Goal: Transaction & Acquisition: Obtain resource

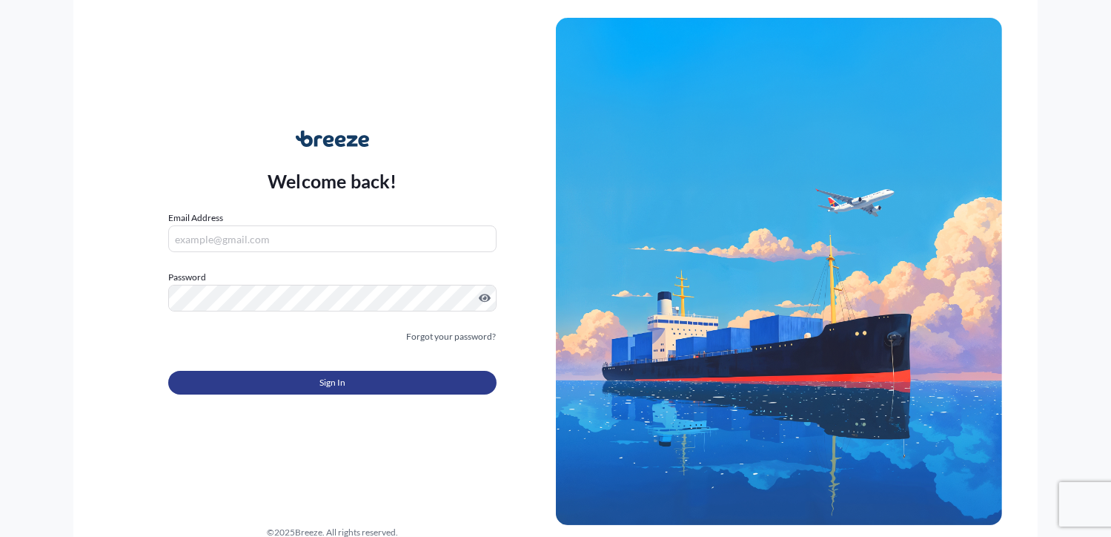
type input "[PERSON_NAME][EMAIL_ADDRESS][DOMAIN_NAME]"
click at [228, 390] on button "Sign In" at bounding box center [332, 383] width 328 height 24
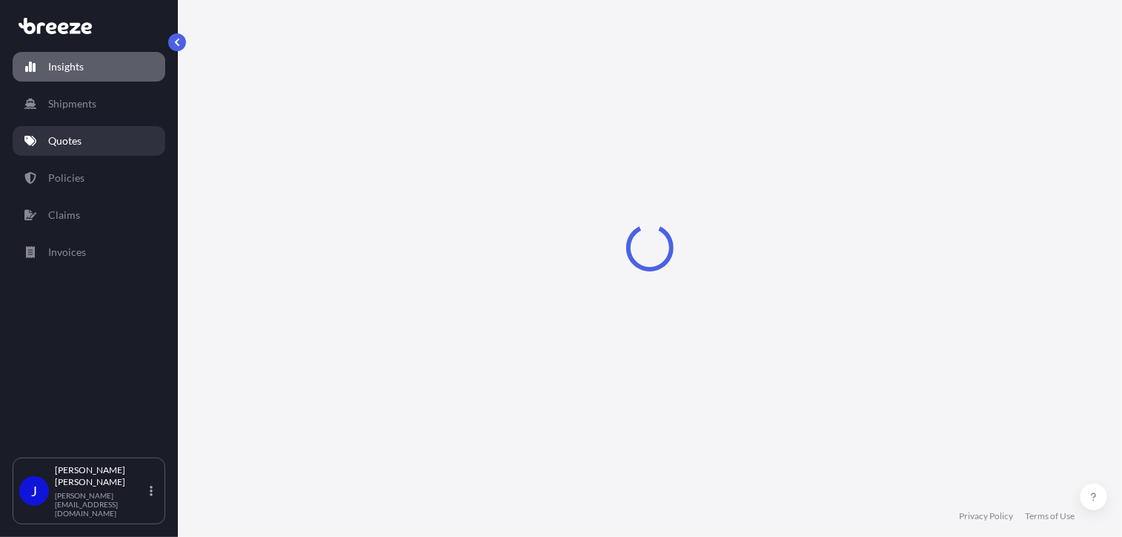
click at [77, 150] on link "Quotes" at bounding box center [89, 141] width 153 height 30
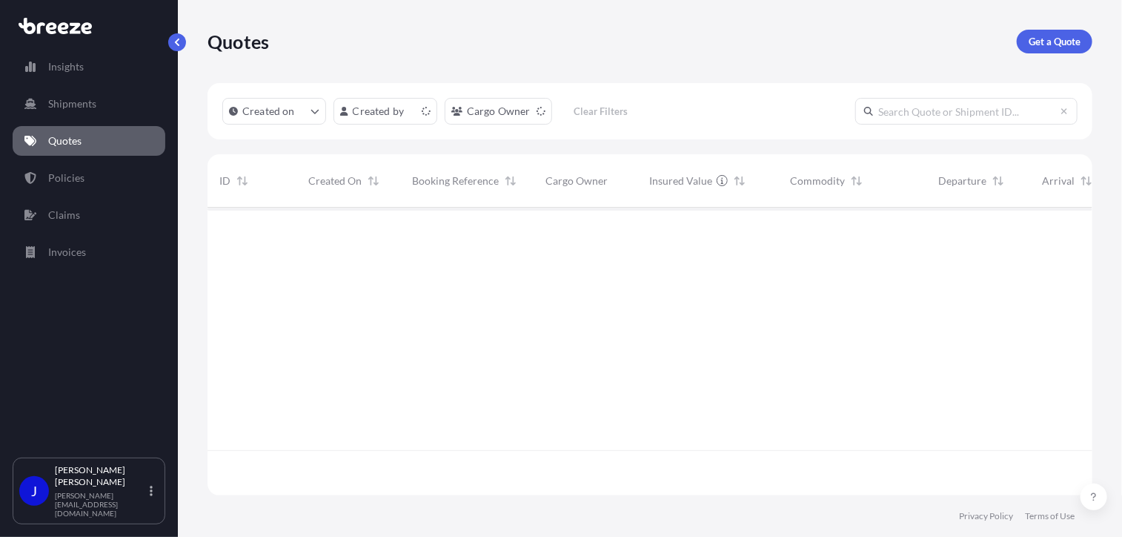
scroll to position [285, 874]
click at [1047, 47] on p "Get a Quote" at bounding box center [1055, 41] width 52 height 15
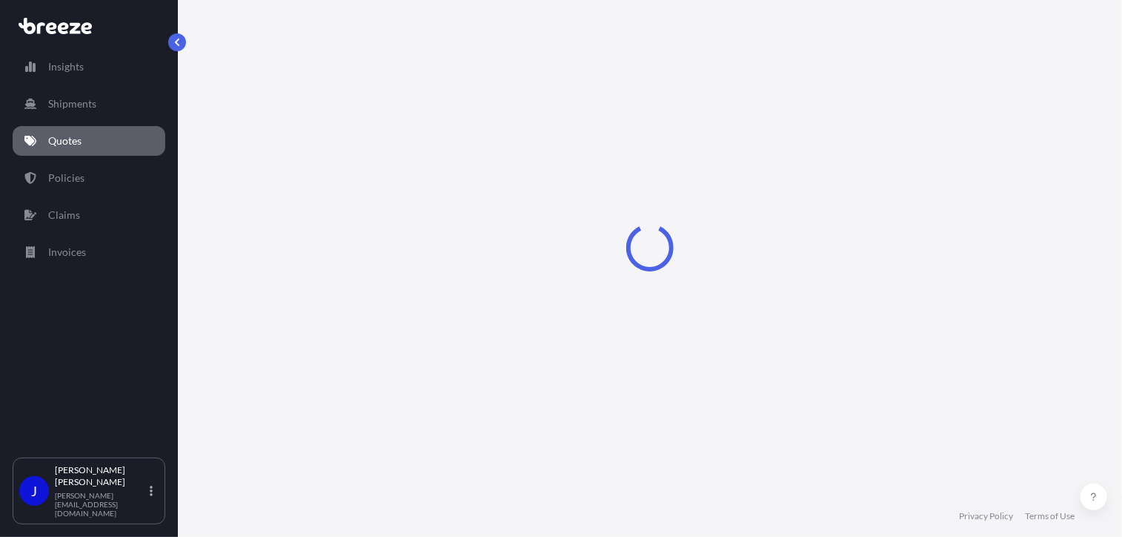
select select "Sea"
select select "1"
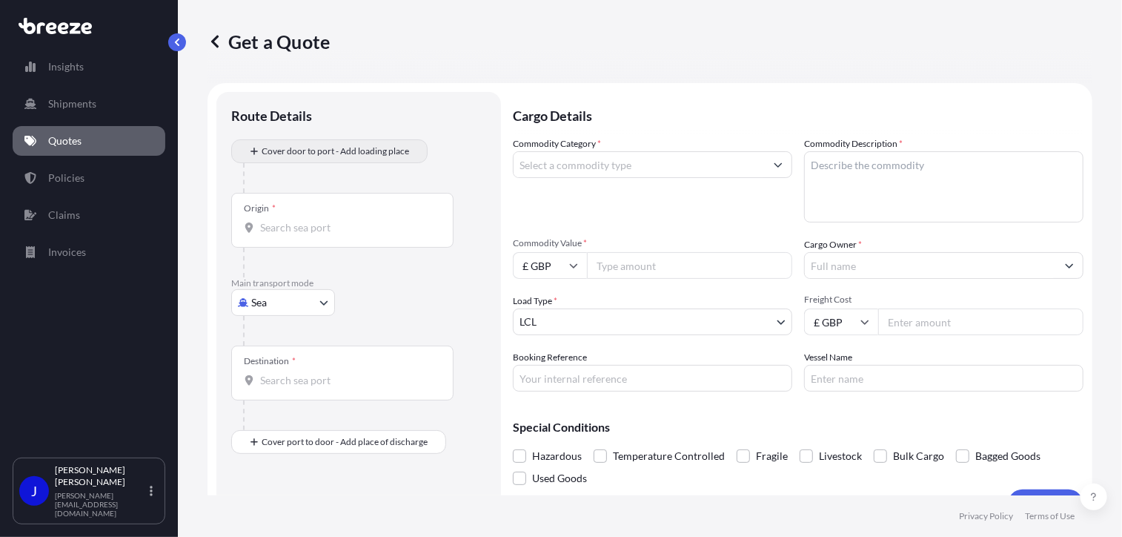
scroll to position [24, 0]
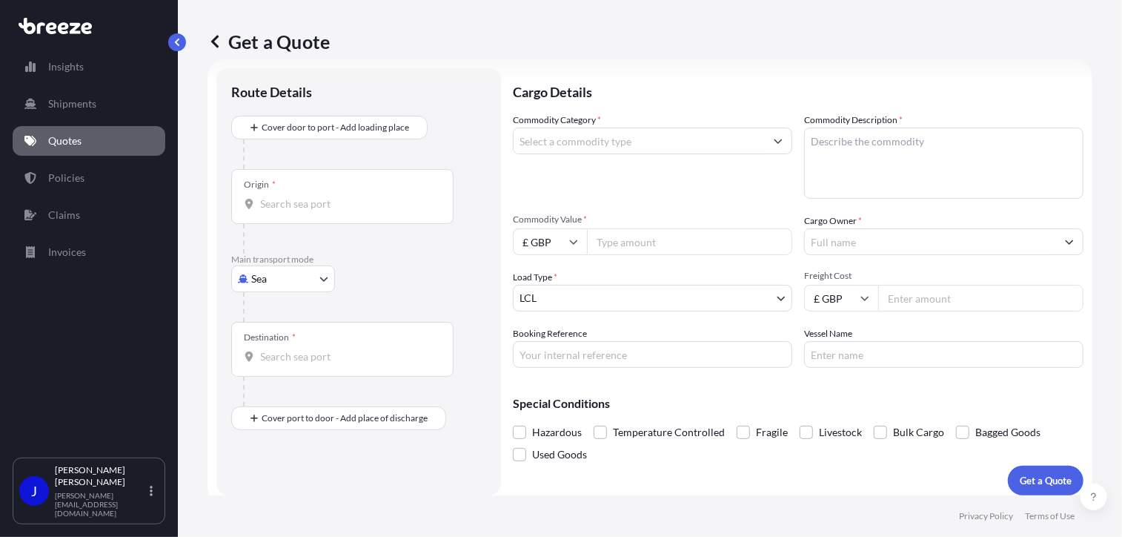
click at [312, 285] on body "Insights Shipments Quotes Policies Claims Invoices J [PERSON_NAME] [PERSON_NAME…" at bounding box center [561, 268] width 1122 height 537
click at [298, 367] on div "Road" at bounding box center [283, 369] width 92 height 27
select select "Road"
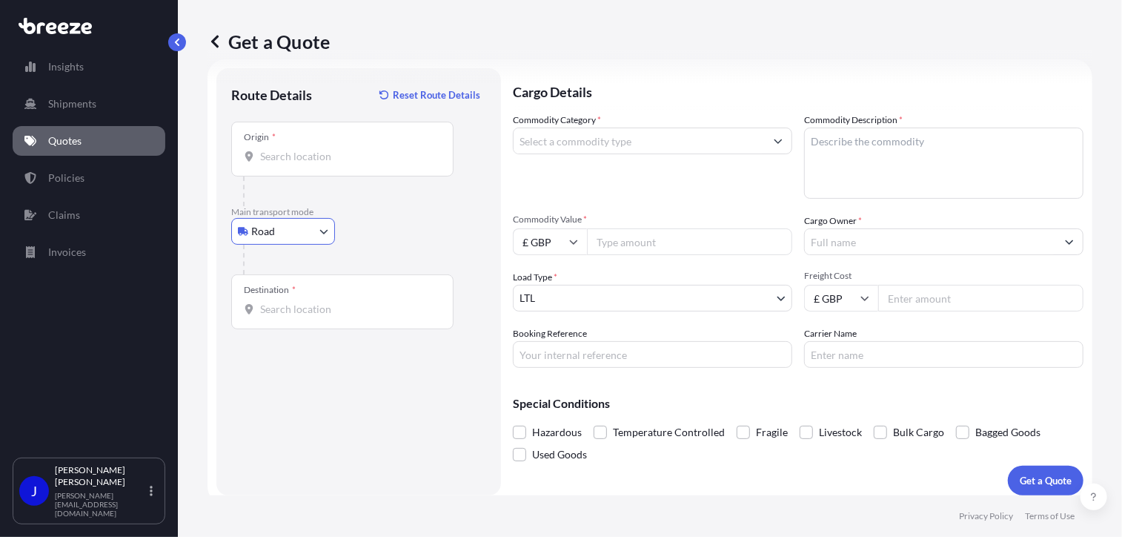
click at [332, 150] on input "Origin *" at bounding box center [347, 156] width 175 height 15
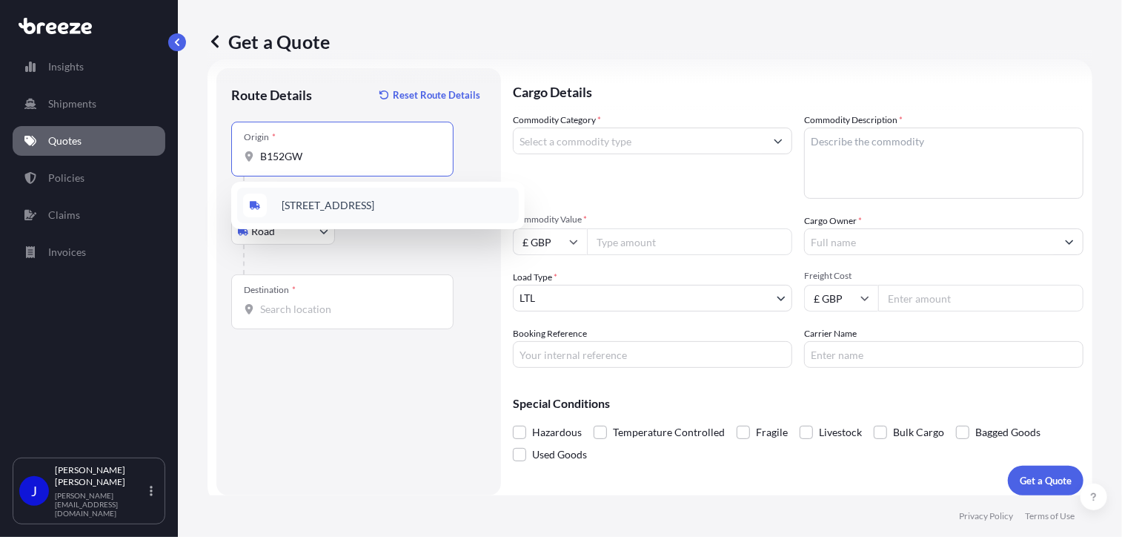
click at [353, 204] on span "[STREET_ADDRESS]" at bounding box center [328, 205] width 93 height 15
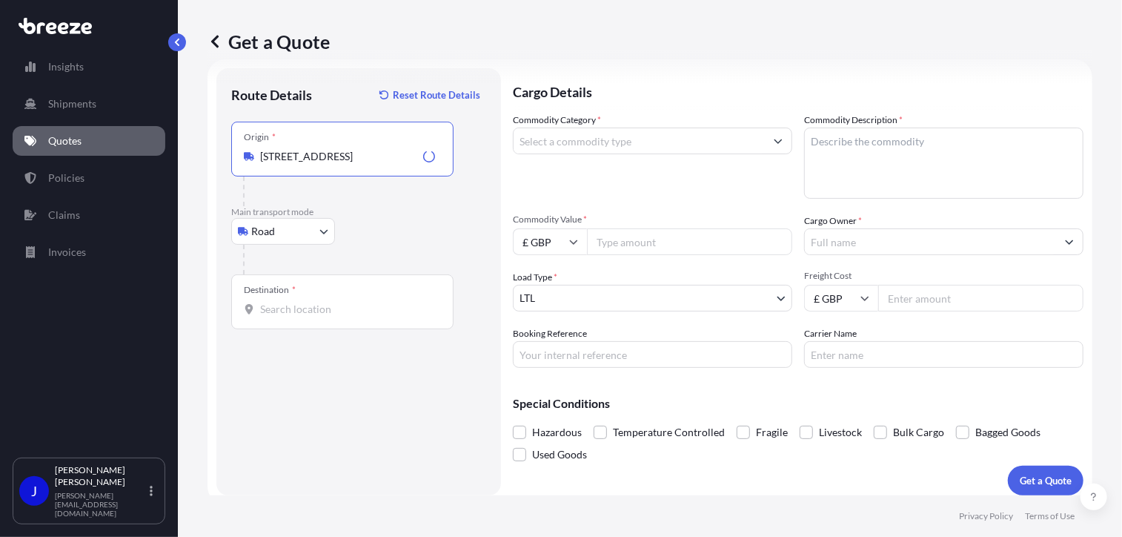
type input "[STREET_ADDRESS]"
click at [338, 316] on input "Destination *" at bounding box center [347, 309] width 175 height 15
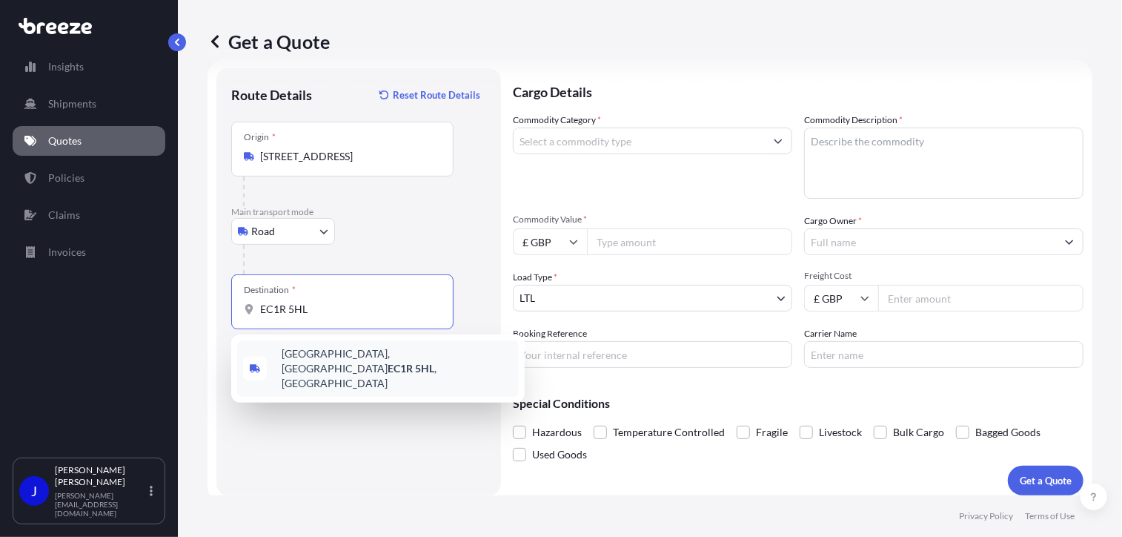
click at [378, 361] on span "[STREET_ADDRESS]" at bounding box center [397, 368] width 231 height 44
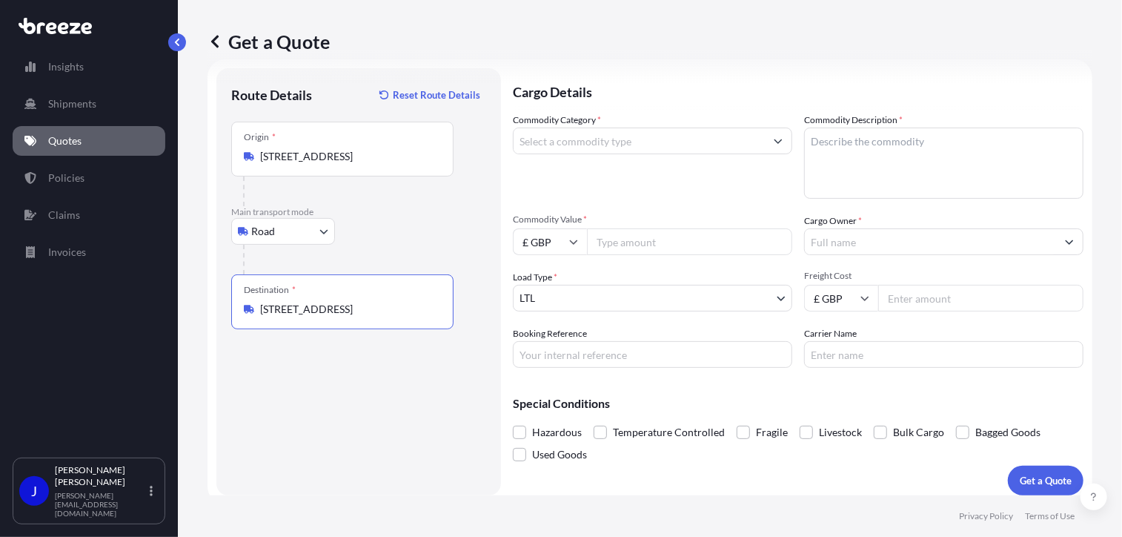
type input "[STREET_ADDRESS]"
click at [594, 139] on input "Commodity Category *" at bounding box center [639, 140] width 251 height 27
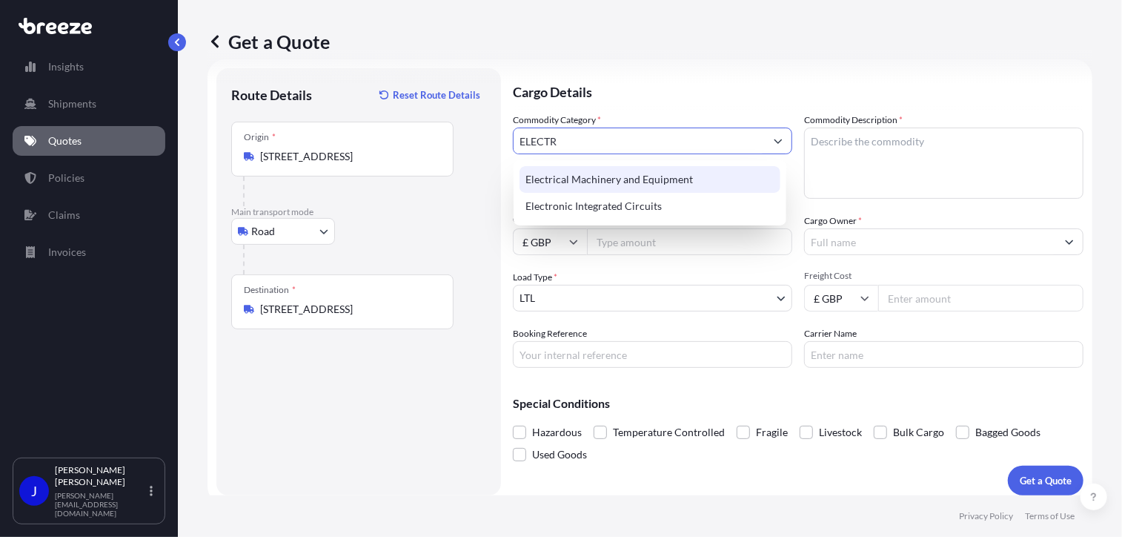
click at [651, 177] on div "Electrical Machinery and Equipment" at bounding box center [650, 179] width 261 height 27
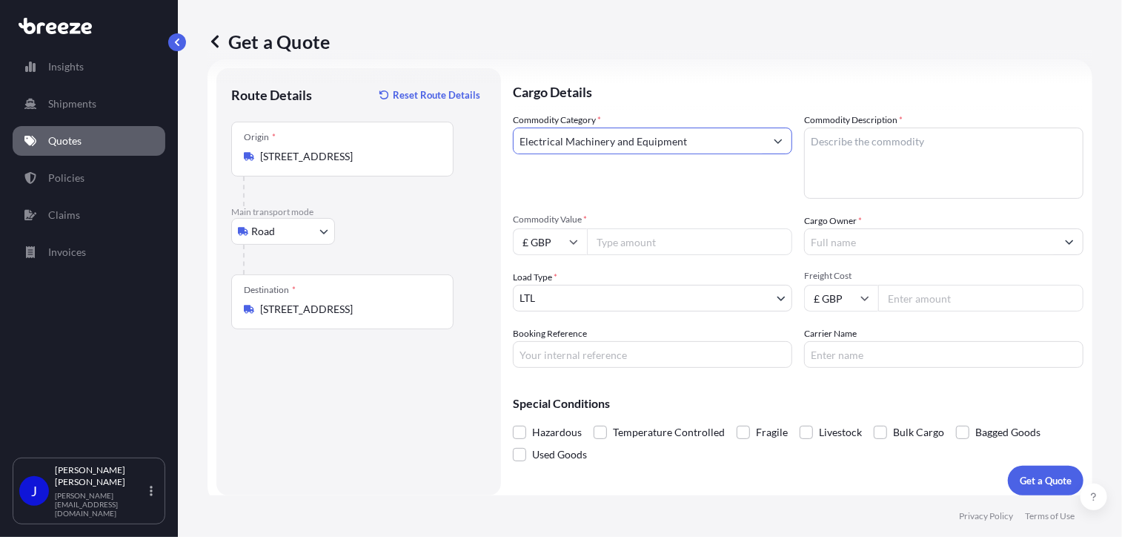
type input "Electrical Machinery and Equipment"
click at [913, 136] on textarea "Commodity Description *" at bounding box center [943, 162] width 279 height 71
type textarea "2 X VR HEADSETS"
click at [644, 236] on input "Commodity Value *" at bounding box center [689, 241] width 205 height 27
click at [618, 252] on input "Commodity Value *" at bounding box center [689, 241] width 205 height 27
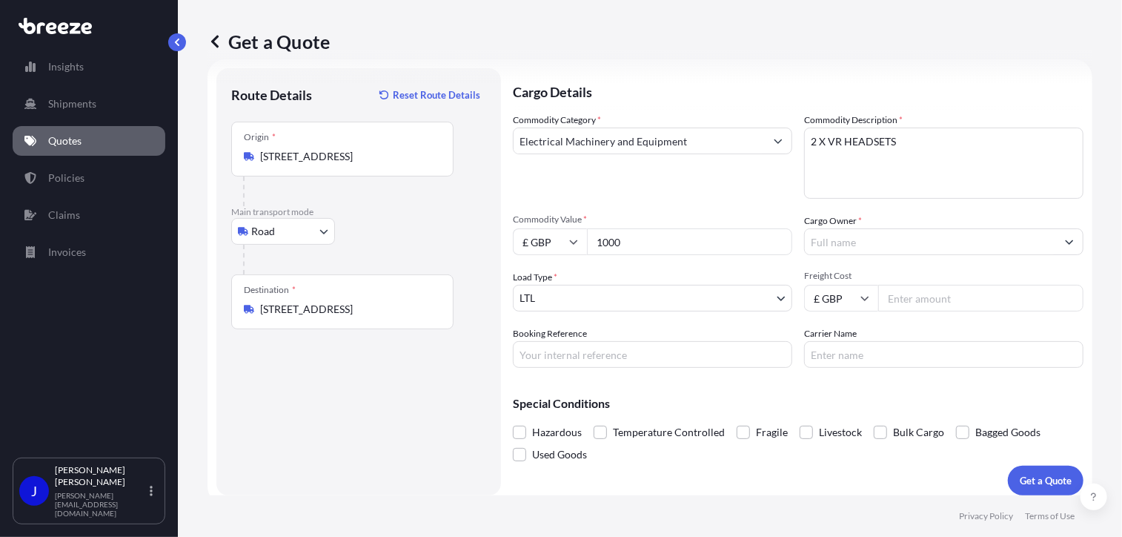
type input "1000"
click at [877, 245] on input "Cargo Owner *" at bounding box center [930, 241] width 251 height 27
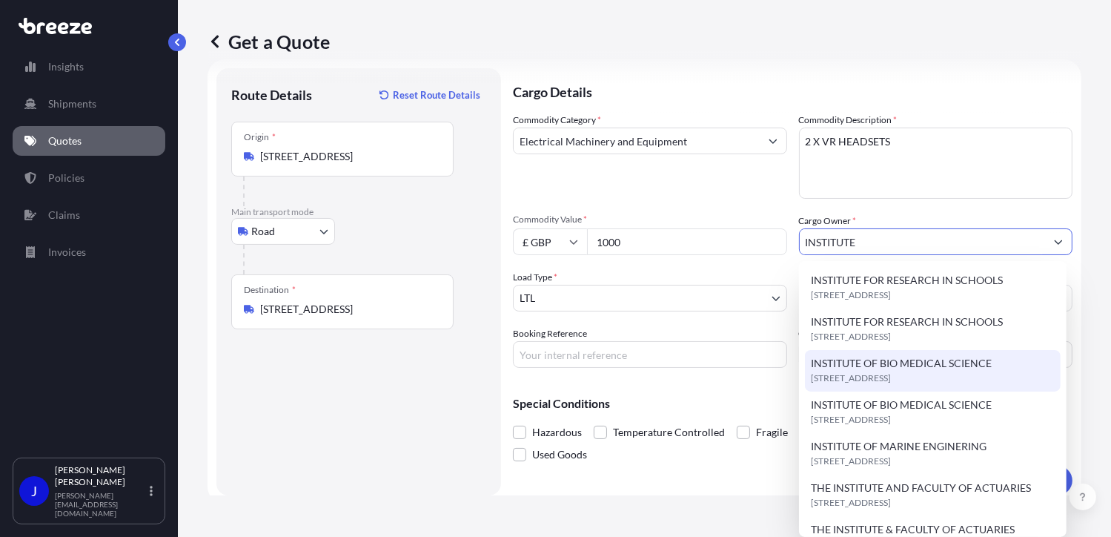
click at [891, 372] on span "[STREET_ADDRESS]" at bounding box center [851, 378] width 80 height 15
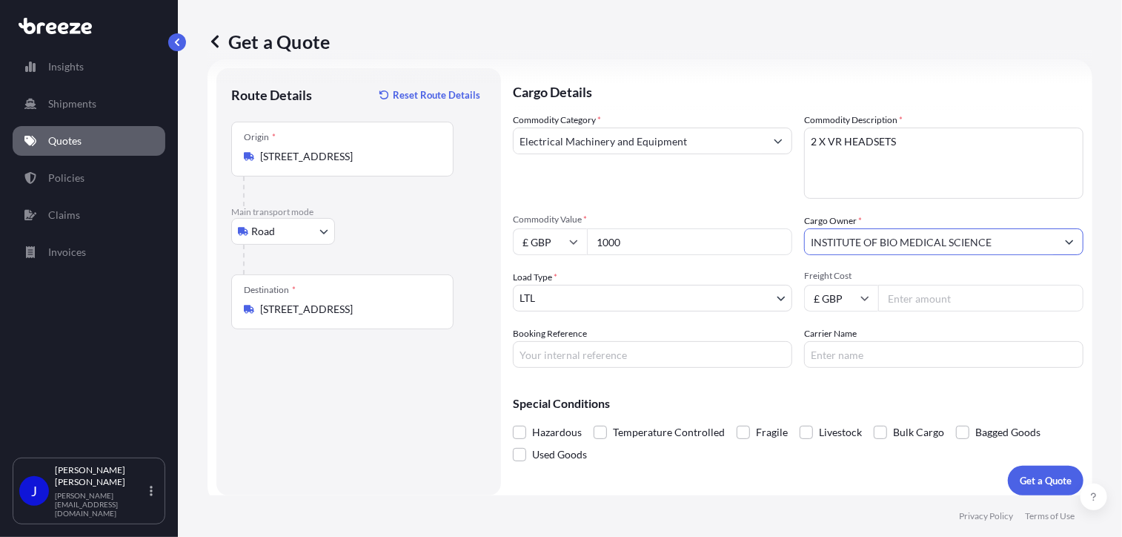
type input "INSTITUTE OF BIO MEDICAL SCIENCE"
click at [906, 300] on input "Freight Cost" at bounding box center [980, 298] width 205 height 27
type input "28.63"
click at [652, 347] on input "Booking Reference" at bounding box center [652, 354] width 279 height 27
click at [611, 355] on input "Booking Reference" at bounding box center [652, 354] width 279 height 27
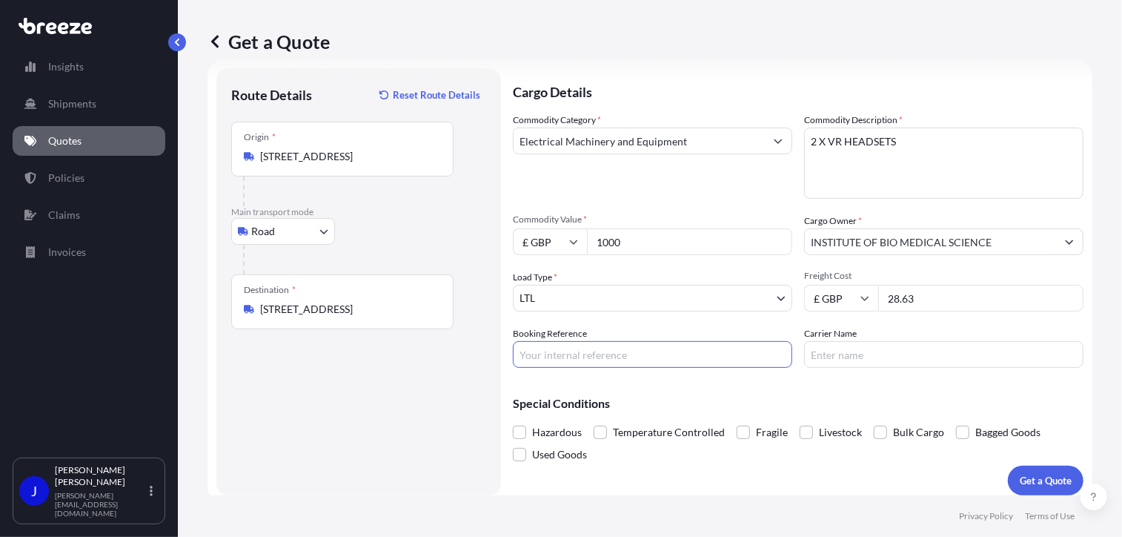
paste input "2217862"
type input "2217862"
click at [1018, 471] on button "Get a Quote" at bounding box center [1046, 480] width 76 height 30
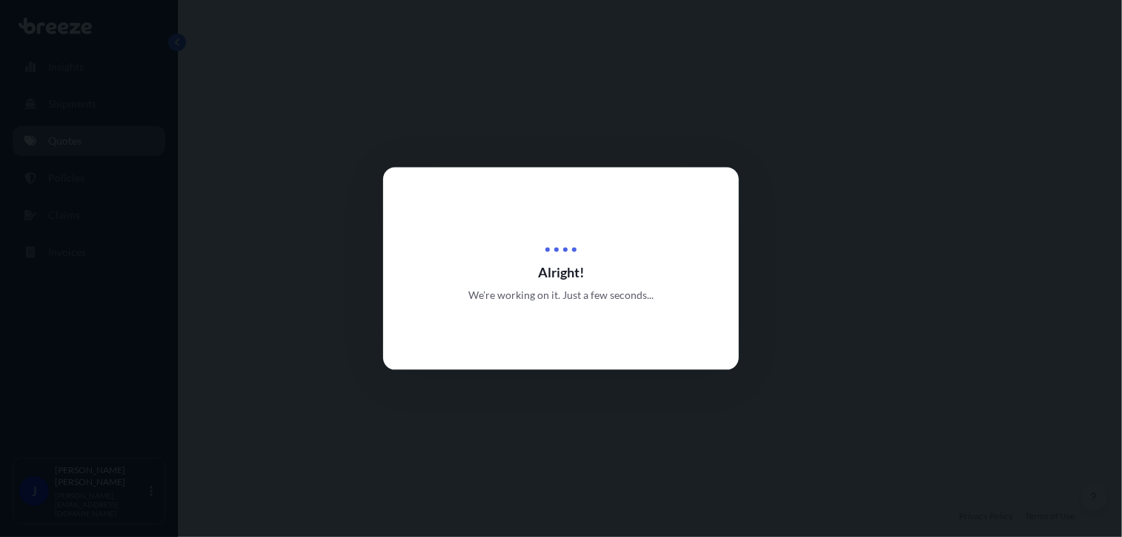
select select "Road"
select select "1"
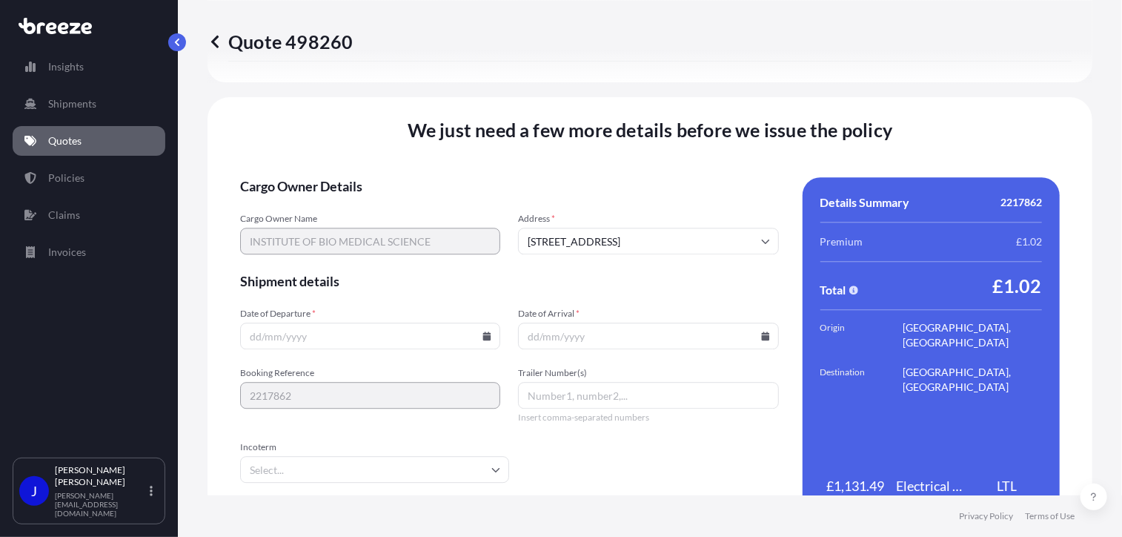
scroll to position [1848, 0]
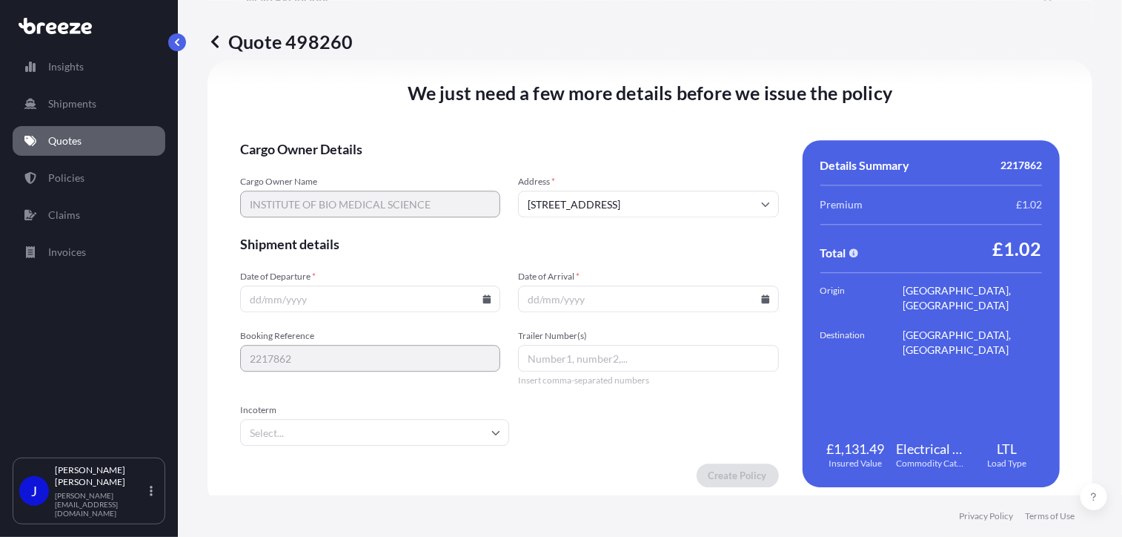
click at [483, 297] on icon at bounding box center [487, 298] width 8 height 9
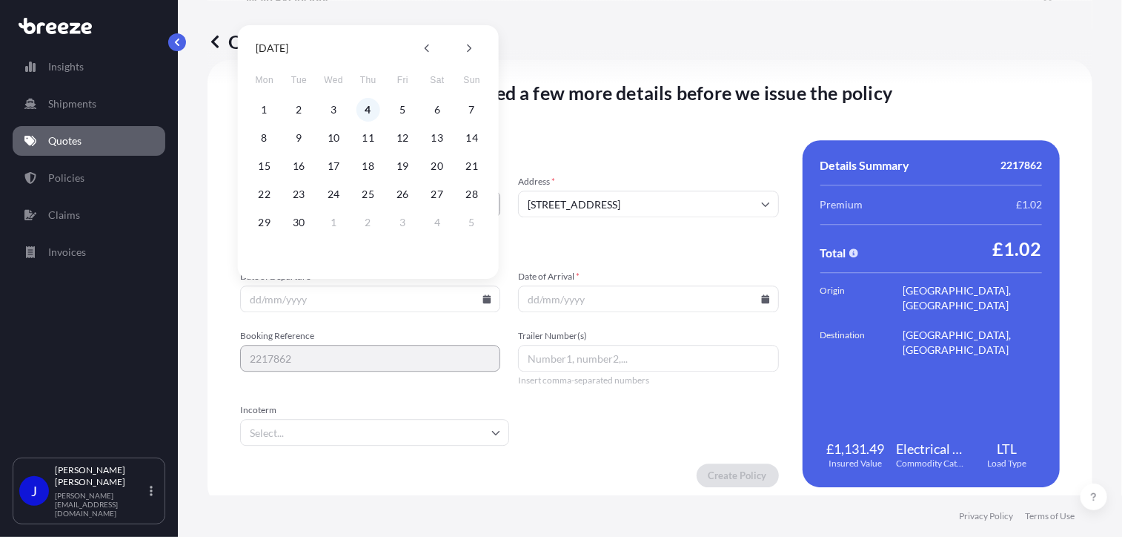
click at [372, 112] on button "4" at bounding box center [368, 110] width 24 height 24
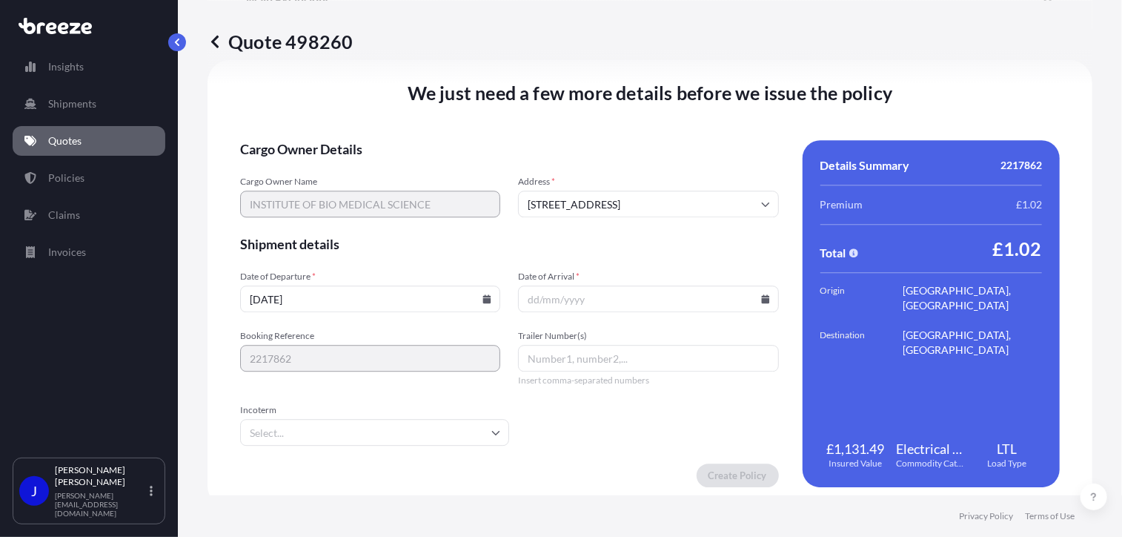
type input "[DATE]"
click at [761, 298] on icon at bounding box center [765, 298] width 8 height 9
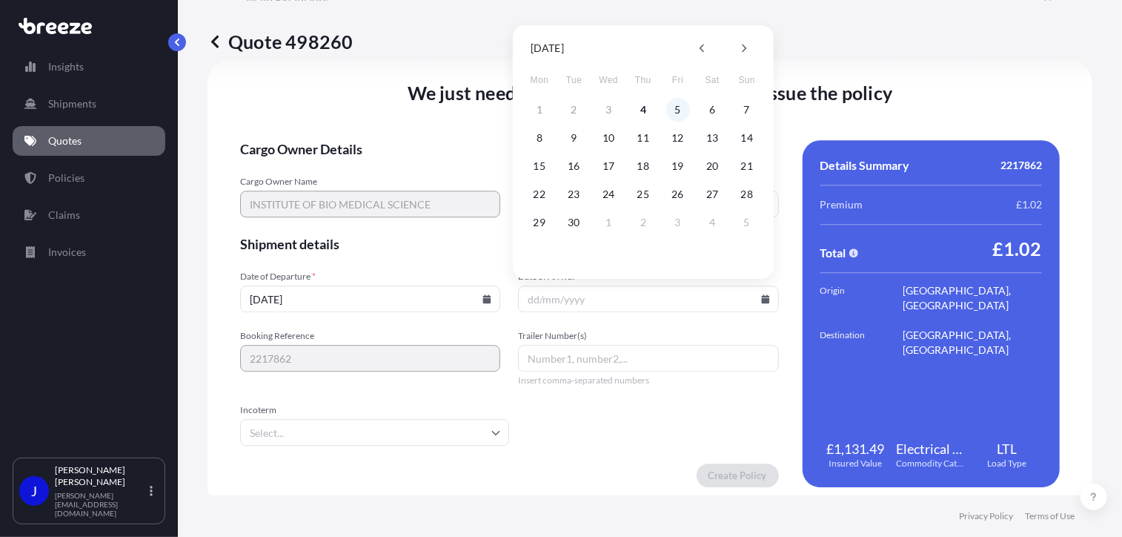
click at [680, 111] on button "5" at bounding box center [678, 110] width 24 height 24
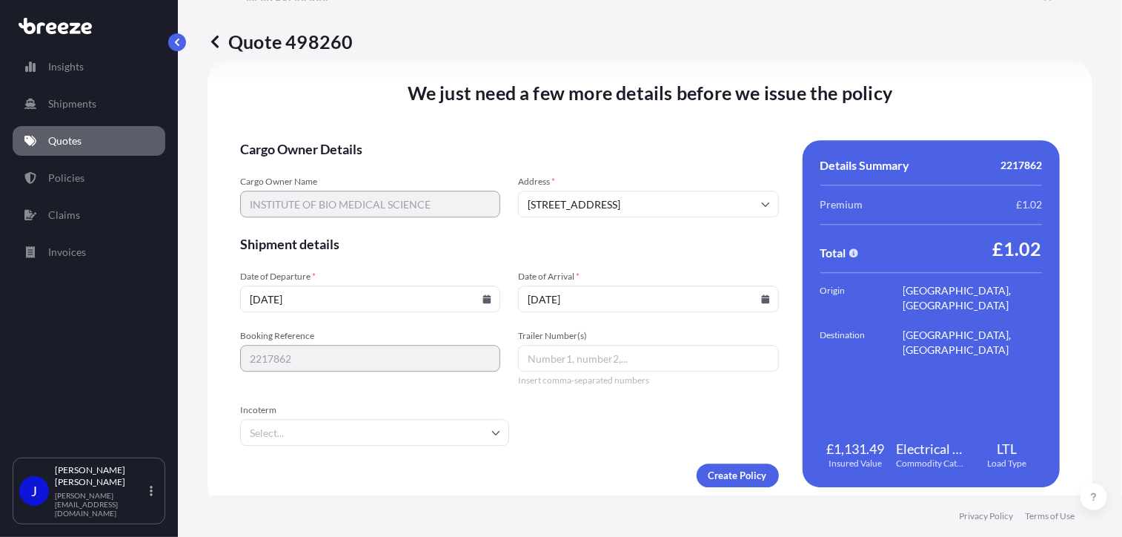
type input "[DATE]"
click at [614, 419] on form "Cargo Owner Details Cargo Owner Name INSTITUTE OF BIO MEDICAL SCIENCE Address *…" at bounding box center [509, 313] width 539 height 347
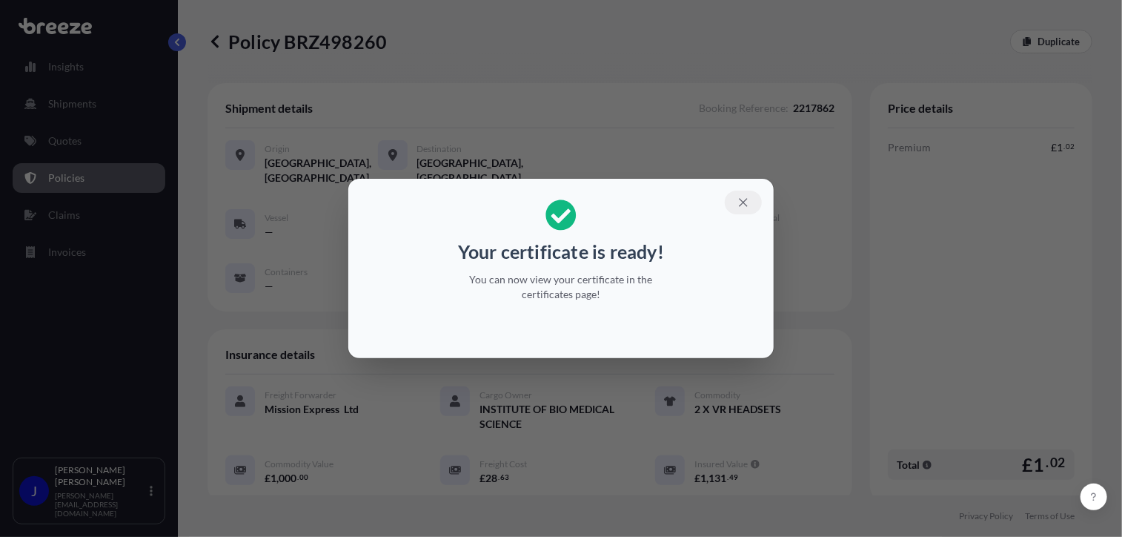
click at [746, 201] on icon "button" at bounding box center [743, 202] width 13 height 13
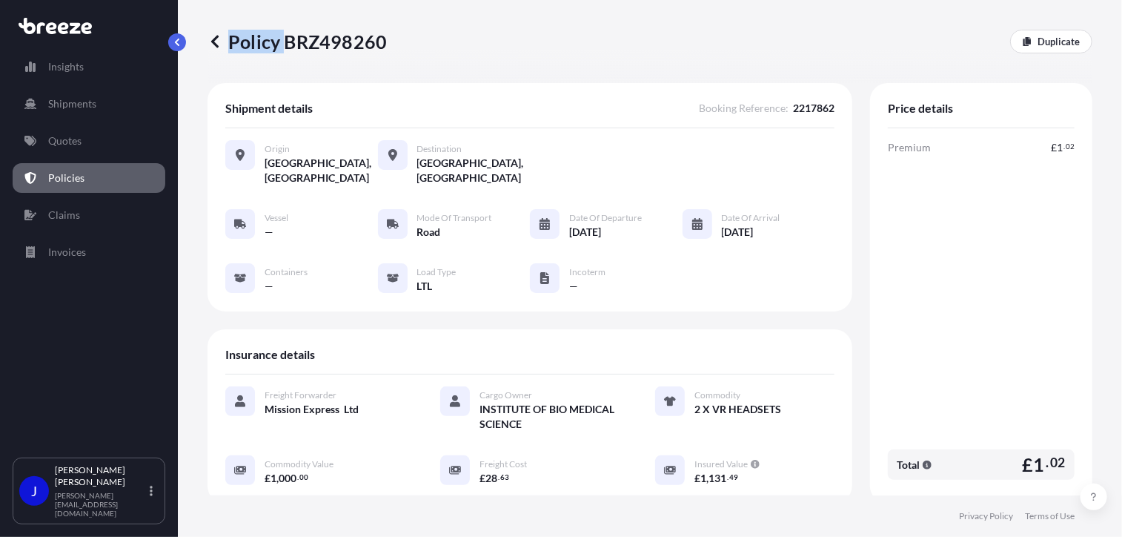
drag, startPoint x: 285, startPoint y: 43, endPoint x: 388, endPoint y: 42, distance: 103.0
click at [388, 42] on div "Policy BRZ498260 Duplicate" at bounding box center [650, 42] width 885 height 24
drag, startPoint x: 388, startPoint y: 42, endPoint x: 318, endPoint y: 53, distance: 70.4
click at [365, 62] on div "Policy BRZ498260 Duplicate" at bounding box center [650, 41] width 885 height 83
drag, startPoint x: 280, startPoint y: 42, endPoint x: 382, endPoint y: 43, distance: 102.3
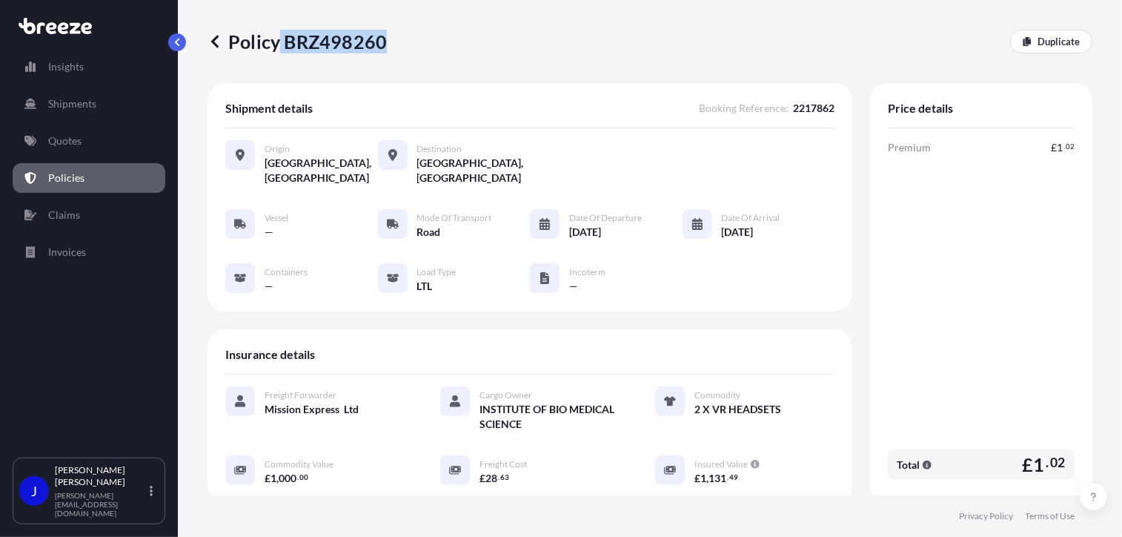
click at [382, 43] on p "Policy BRZ498260" at bounding box center [297, 42] width 179 height 24
copy p "BRZ498260"
